Goal: Navigation & Orientation: Find specific page/section

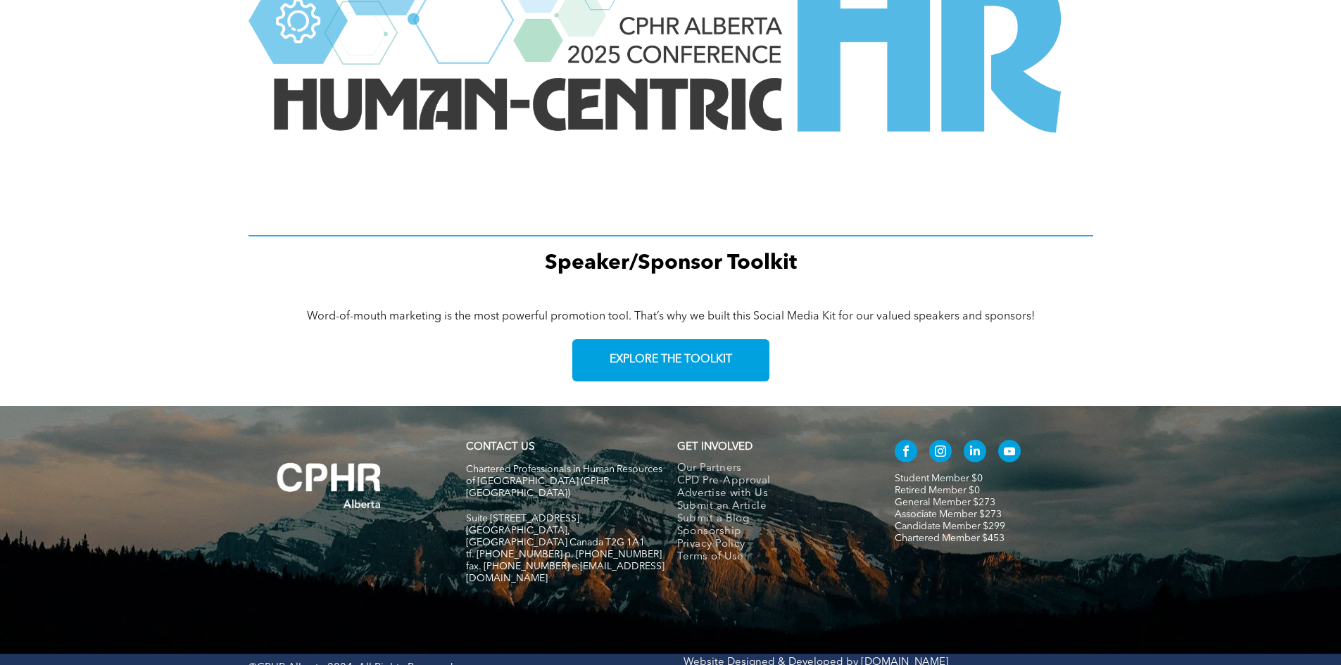
scroll to position [1927, 0]
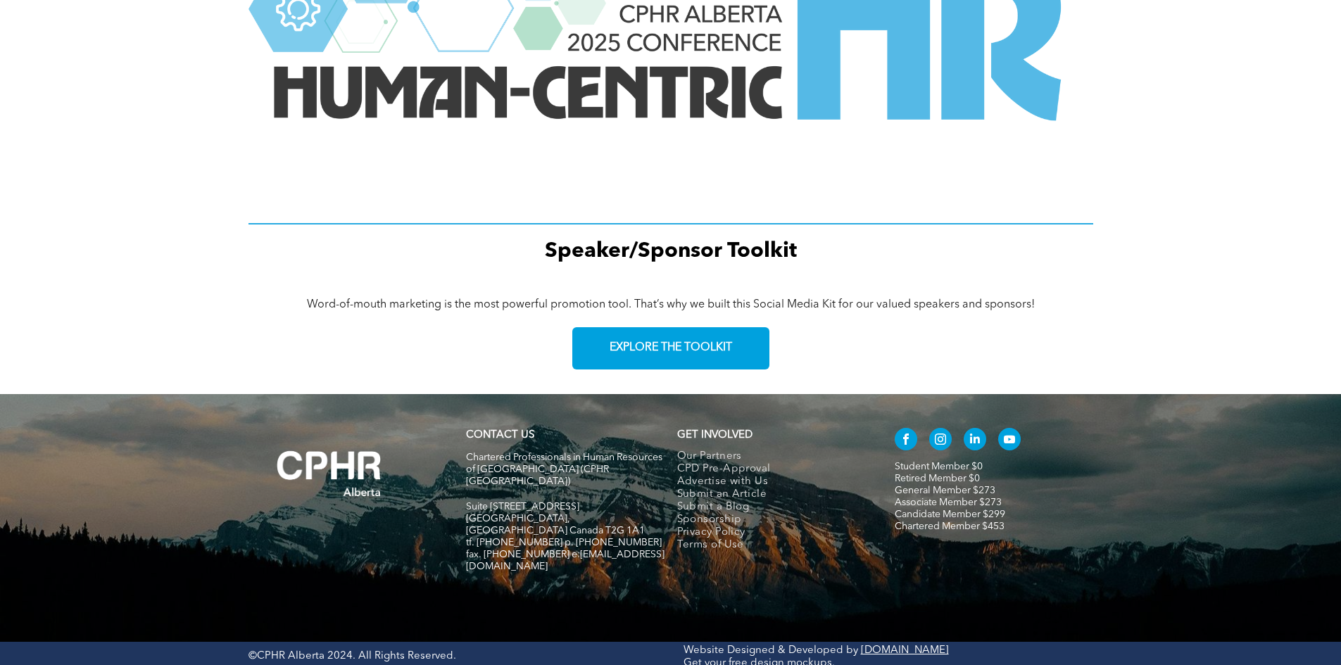
click at [941, 435] on span "instagram" at bounding box center [940, 439] width 23 height 23
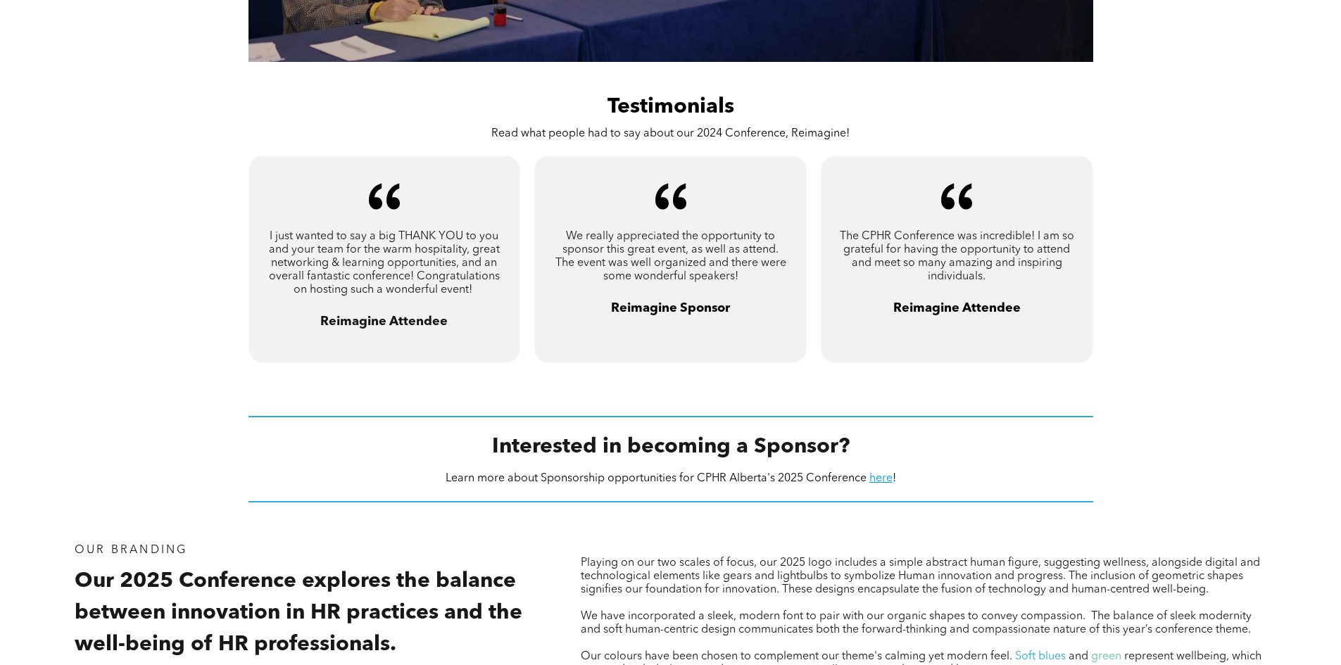
scroll to position [1052, 0]
click at [873, 477] on link "here" at bounding box center [881, 479] width 23 height 11
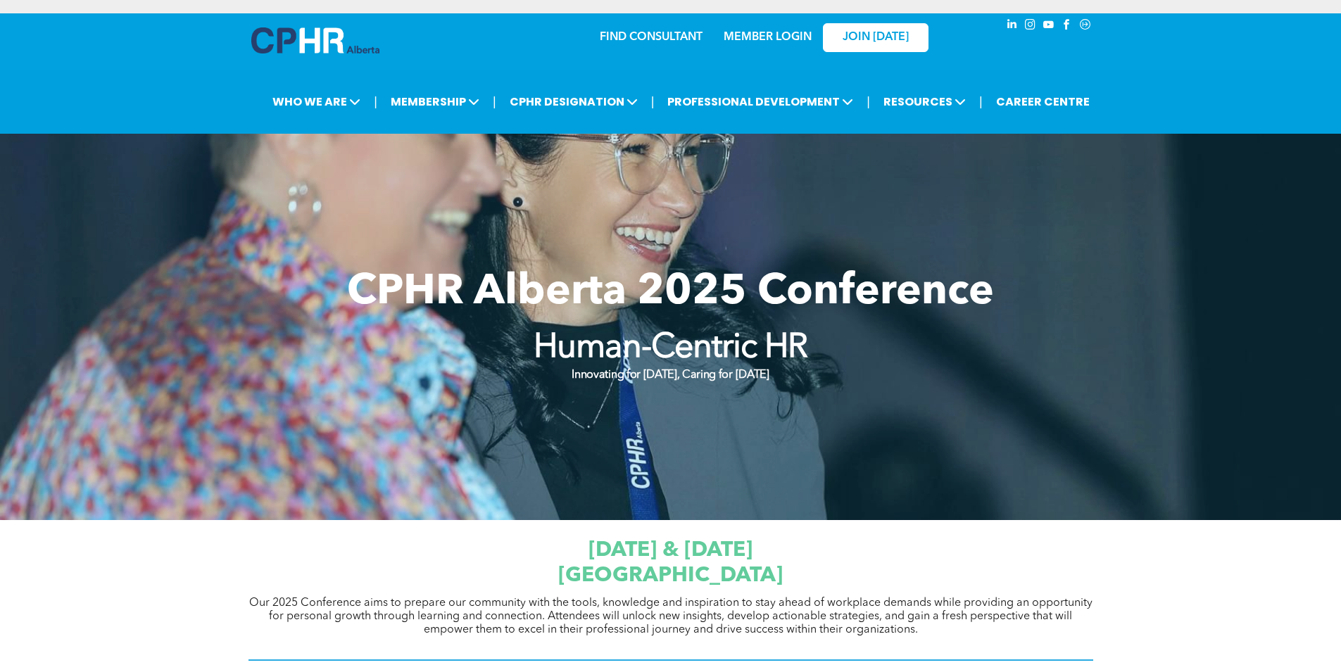
scroll to position [0, 0]
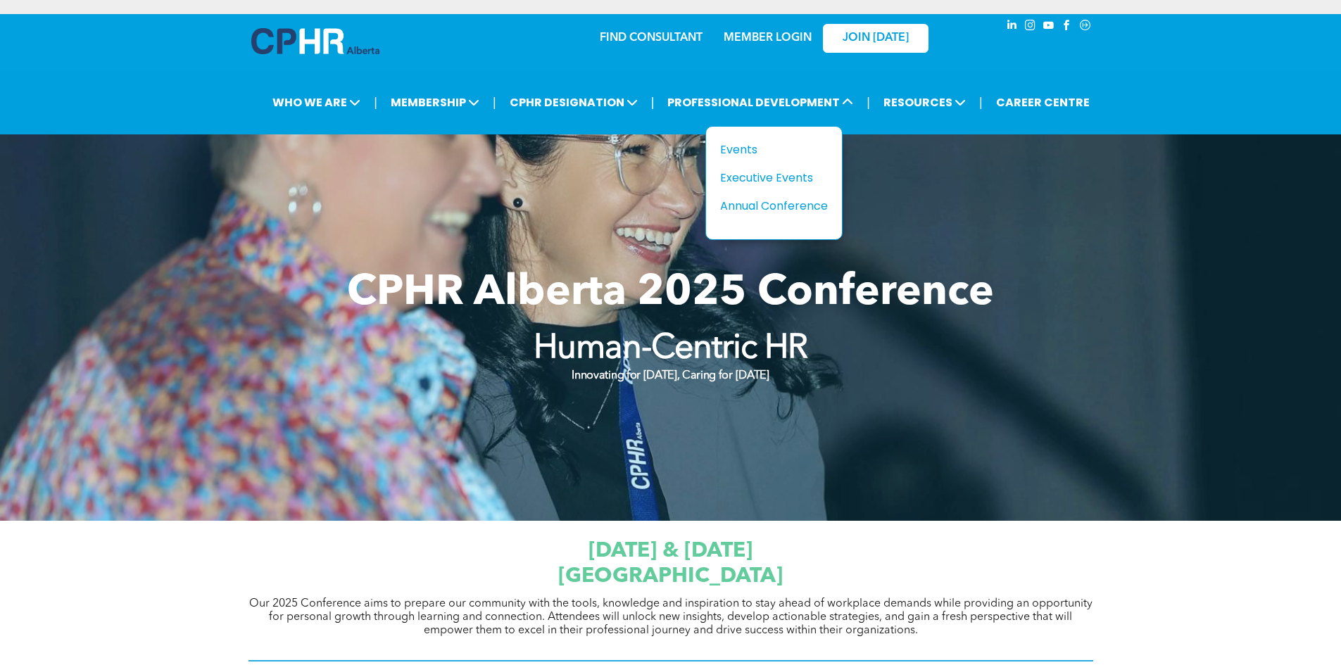
drag, startPoint x: 741, startPoint y: 155, endPoint x: 926, endPoint y: 196, distance: 189.1
click at [741, 155] on div "Events" at bounding box center [768, 150] width 97 height 18
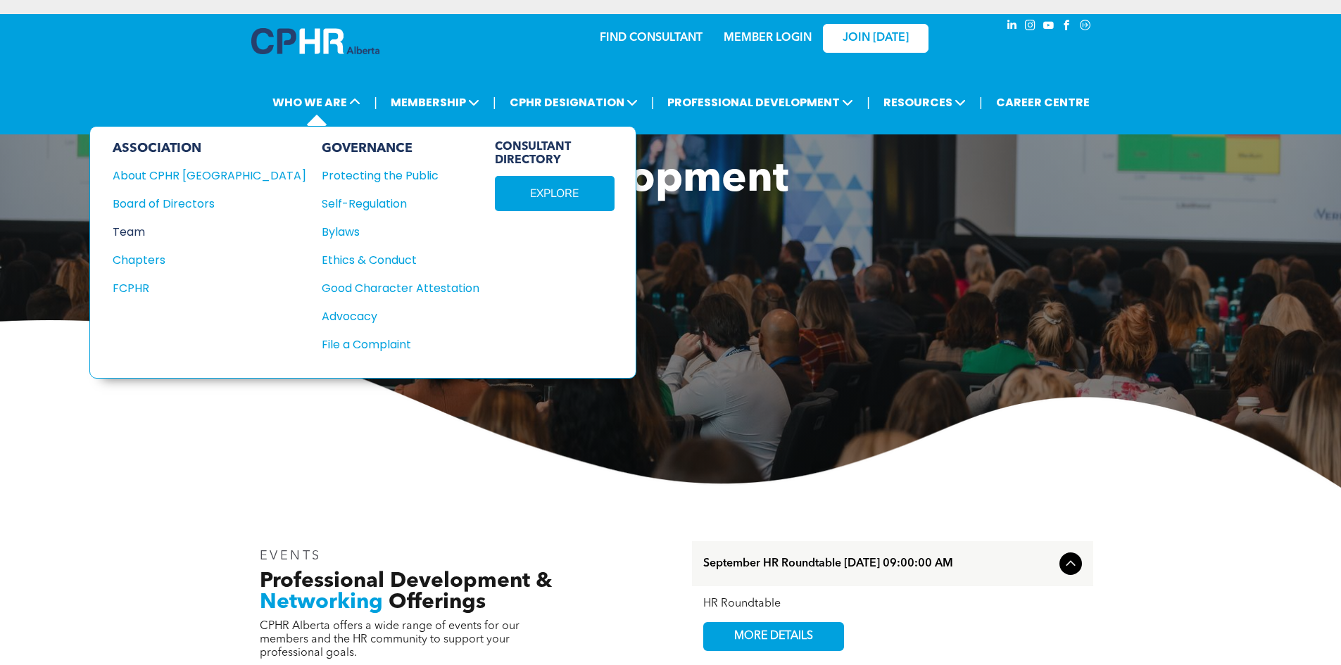
click at [124, 229] on div "Team" at bounding box center [200, 232] width 175 height 18
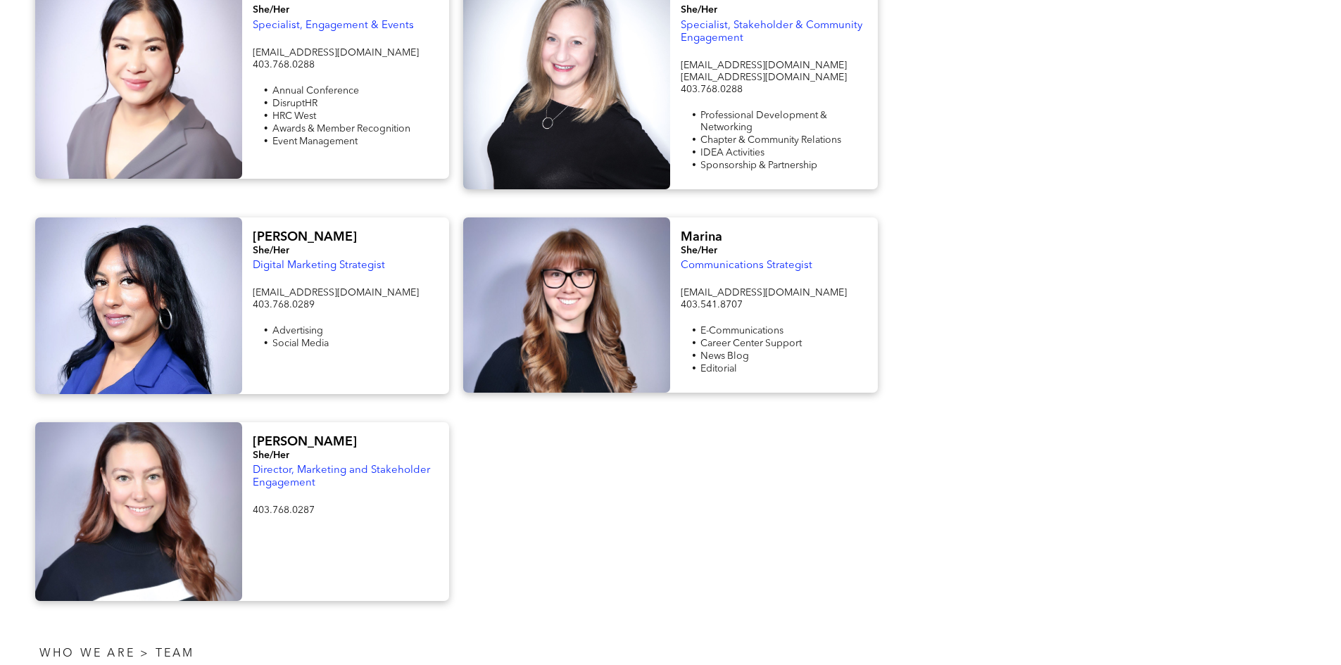
scroll to position [1529, 0]
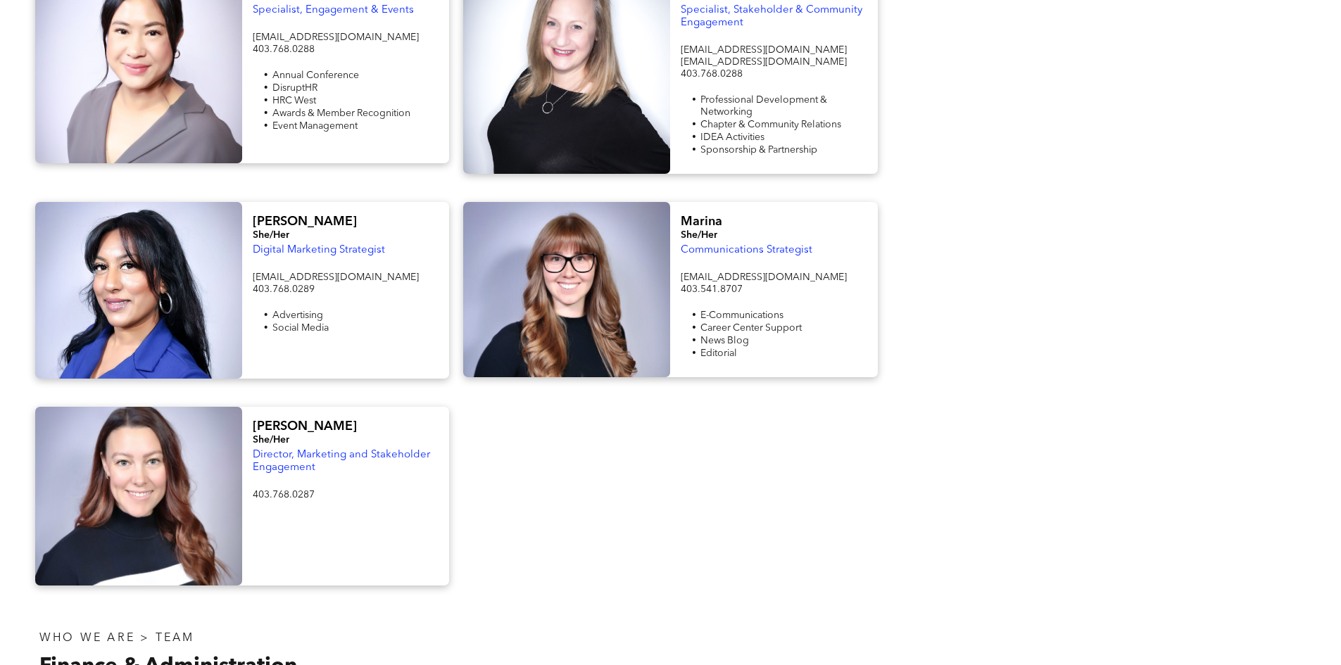
click at [185, 234] on div at bounding box center [138, 290] width 207 height 177
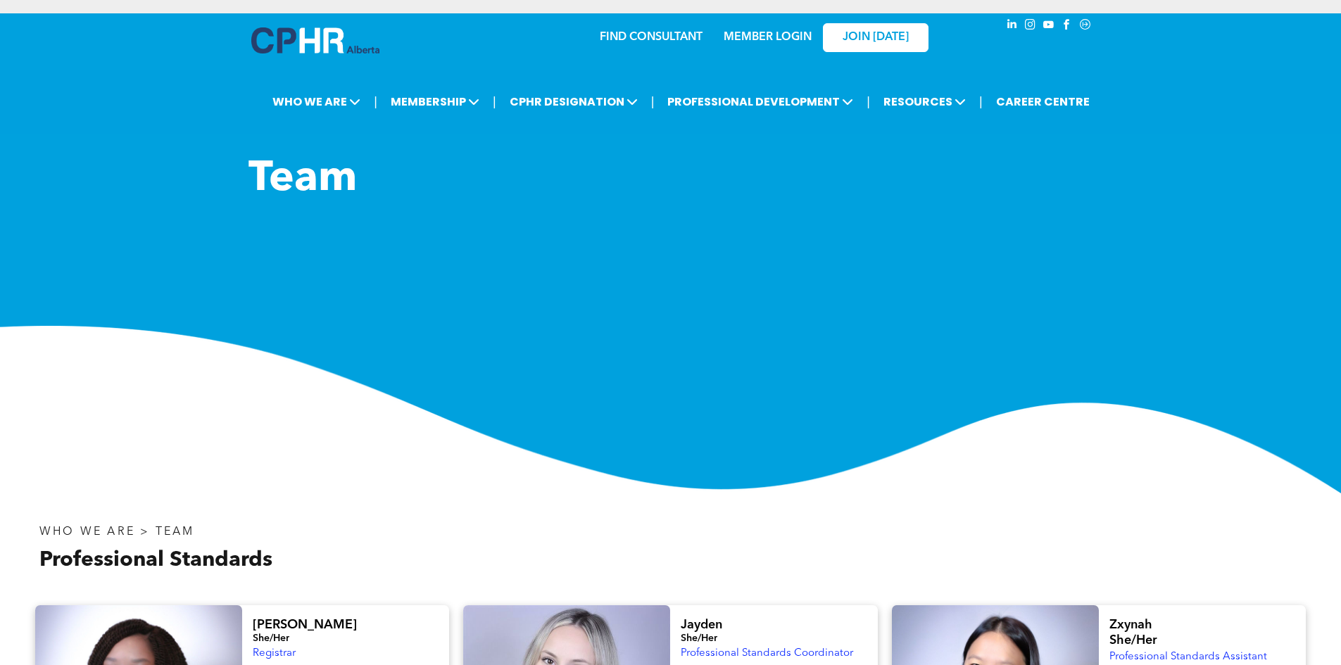
scroll to position [0, 0]
